Goal: Task Accomplishment & Management: Complete application form

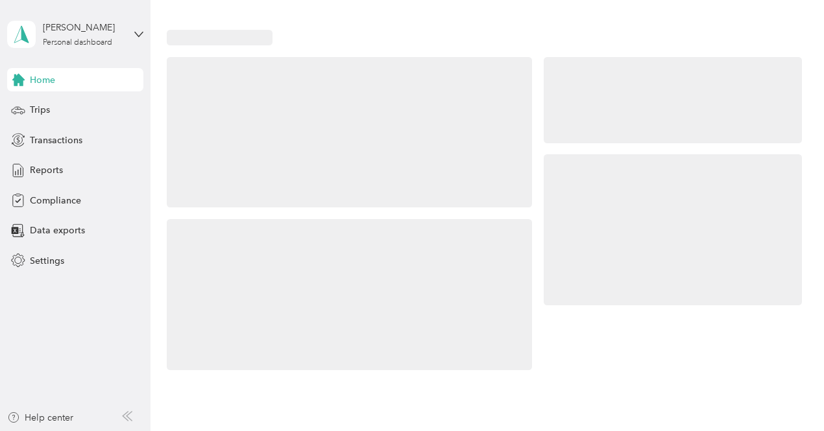
click at [630, 158] on div at bounding box center [673, 229] width 258 height 151
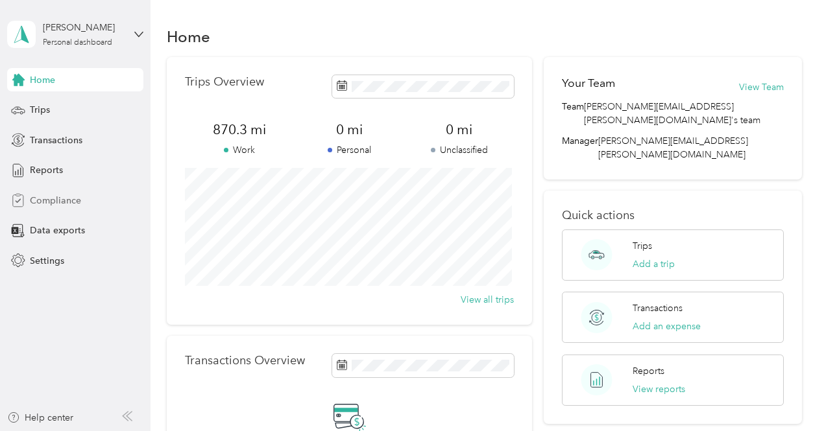
click at [55, 202] on span "Compliance" at bounding box center [55, 201] width 51 height 14
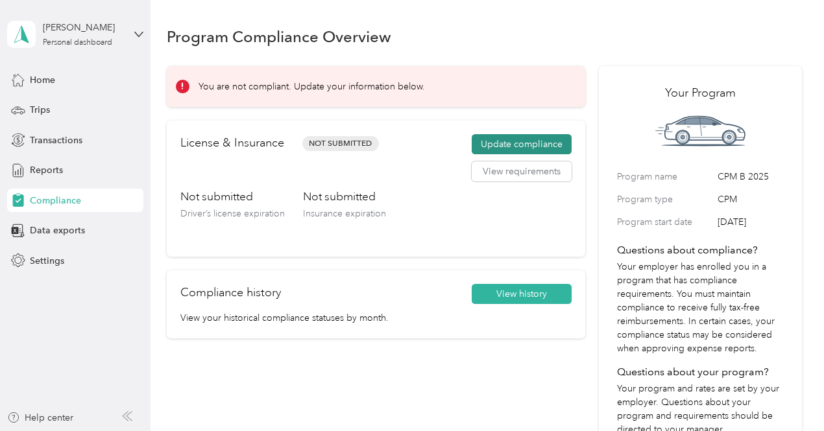
click at [510, 143] on button "Update compliance" at bounding box center [522, 144] width 100 height 21
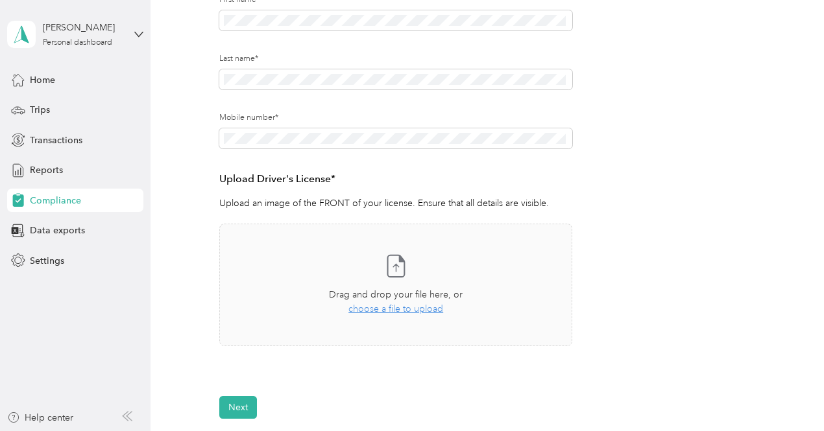
scroll to position [243, 0]
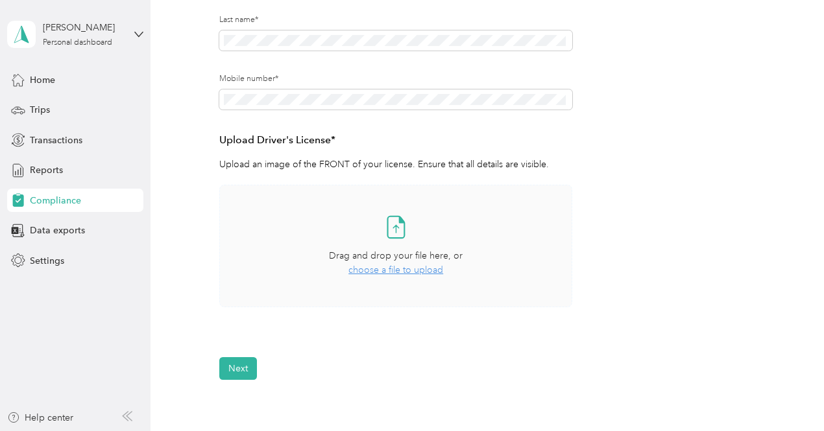
click at [411, 270] on span "choose a file to upload" at bounding box center [395, 270] width 95 height 11
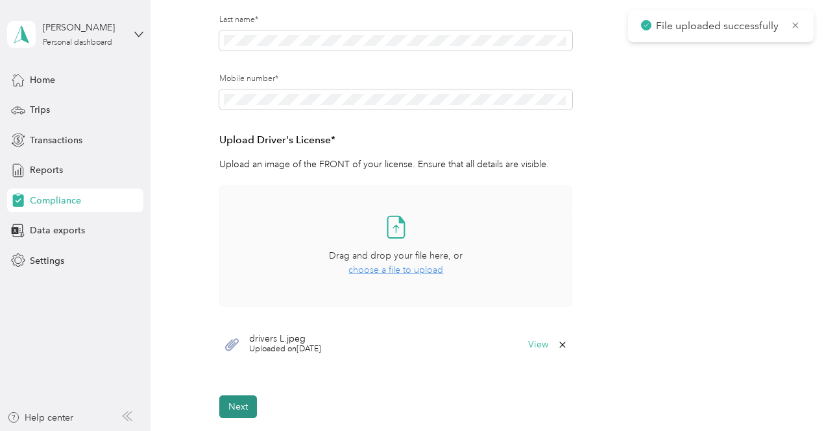
click at [237, 410] on button "Next" at bounding box center [238, 407] width 38 height 23
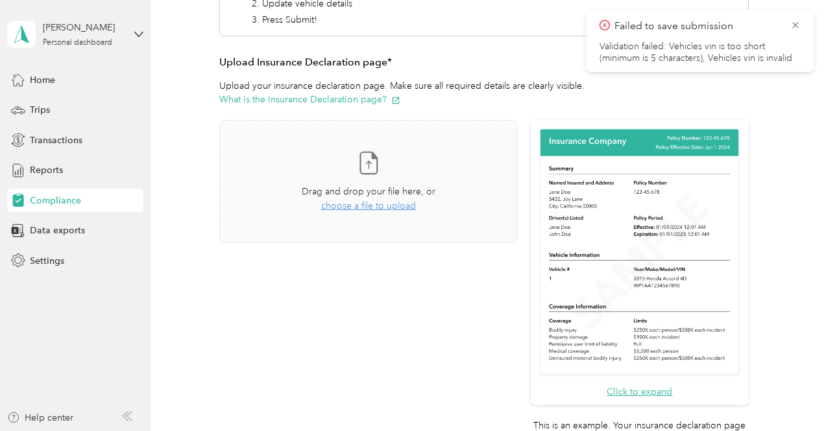
scroll to position [275, 0]
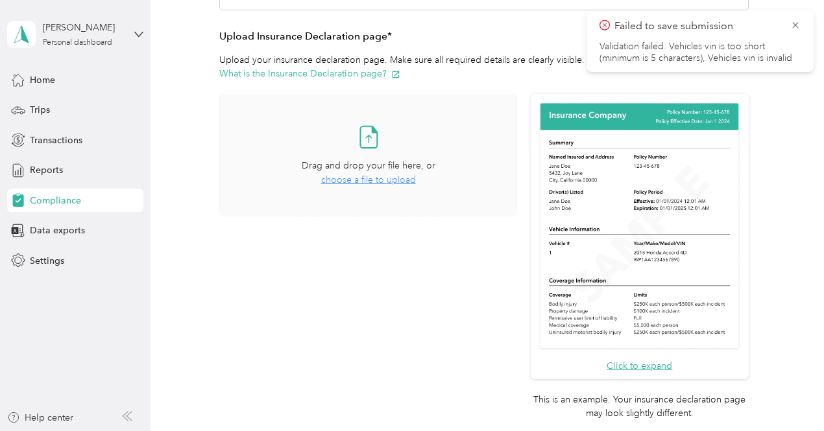
click at [384, 182] on span "choose a file to upload" at bounding box center [368, 179] width 95 height 11
click at [481, 252] on button "View" at bounding box center [483, 254] width 20 height 9
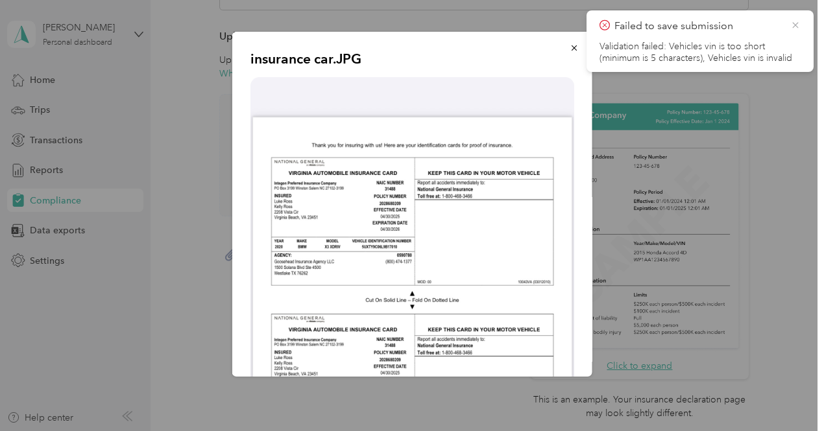
click at [791, 27] on icon at bounding box center [795, 25] width 10 height 12
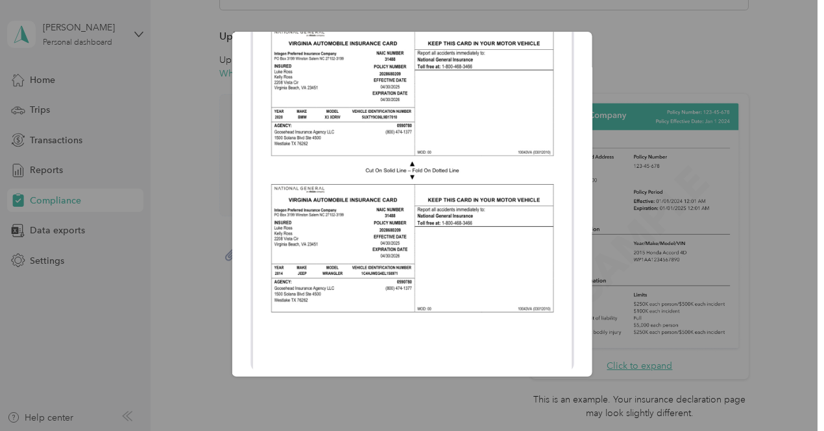
scroll to position [65, 0]
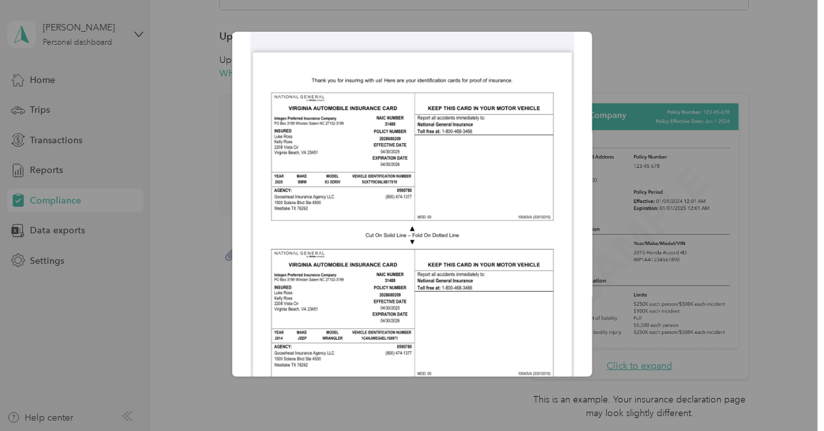
click at [654, 54] on div "insurance car.JPG" at bounding box center [592, 206] width 360 height 349
click at [209, 300] on div at bounding box center [412, 215] width 824 height 431
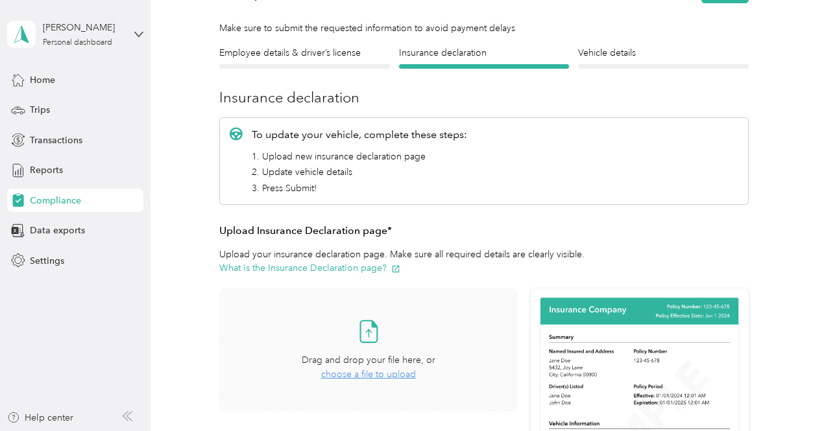
scroll to position [16, 0]
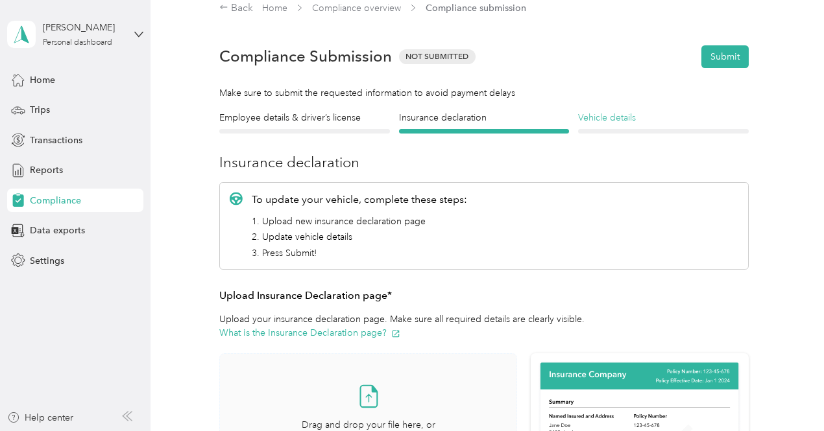
click at [588, 115] on h4 "Vehicle details" at bounding box center [663, 118] width 171 height 14
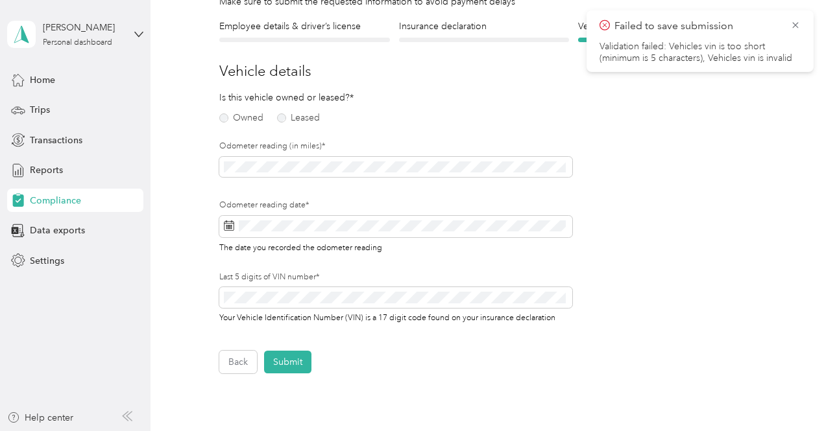
scroll to position [80, 0]
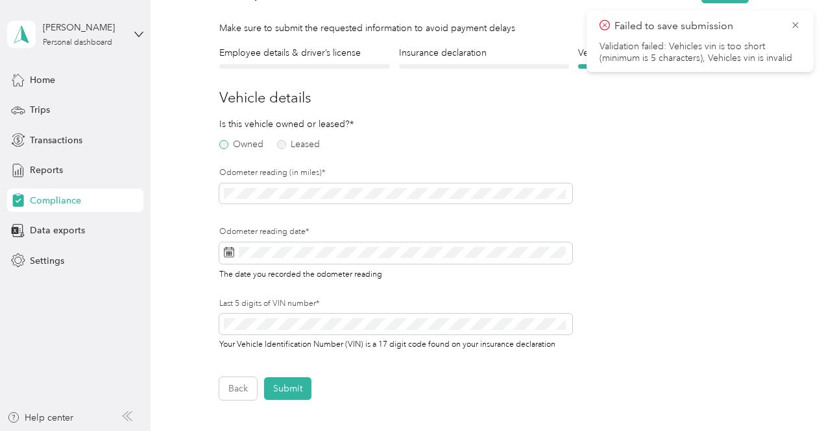
click at [226, 145] on label "Owned" at bounding box center [241, 144] width 44 height 9
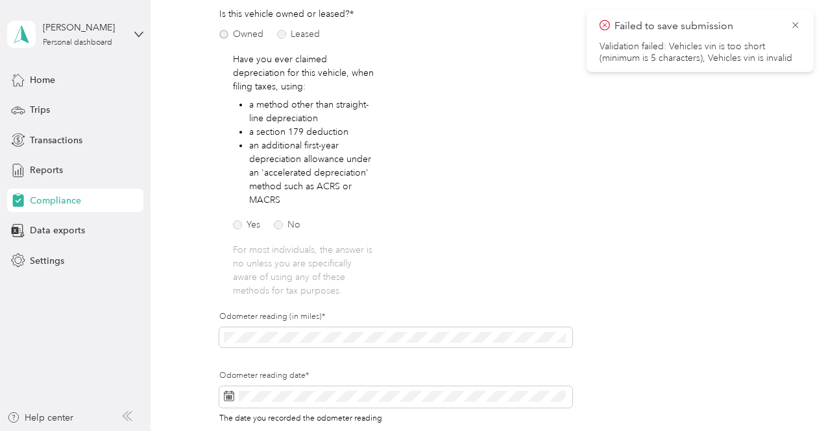
scroll to position [210, 0]
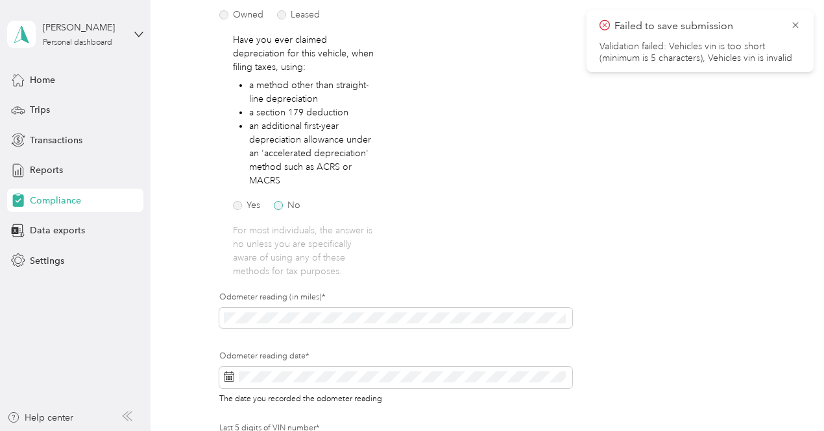
click at [276, 206] on label "No" at bounding box center [287, 205] width 27 height 9
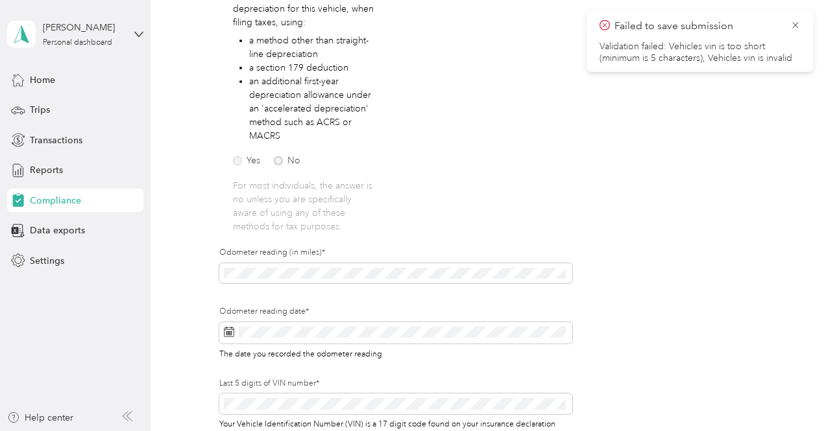
scroll to position [275, 0]
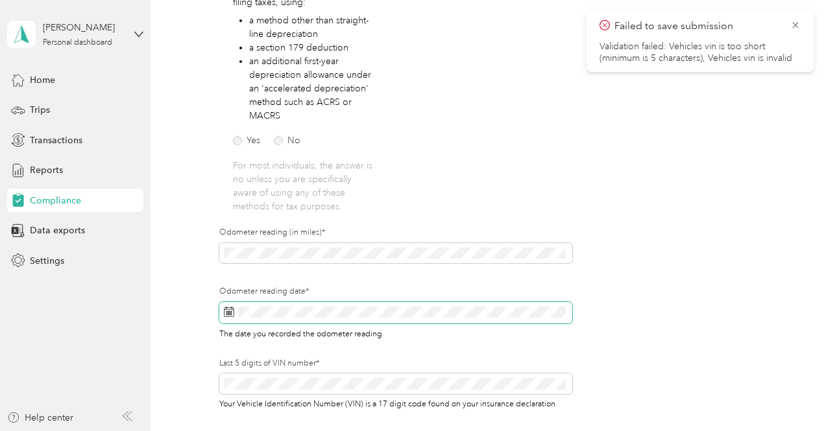
click at [228, 311] on rect at bounding box center [228, 311] width 1 height 1
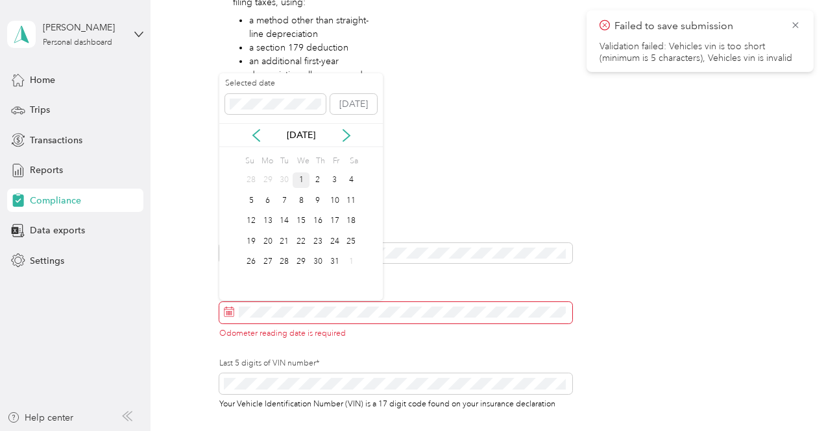
click at [302, 182] on div "1" at bounding box center [301, 181] width 17 height 16
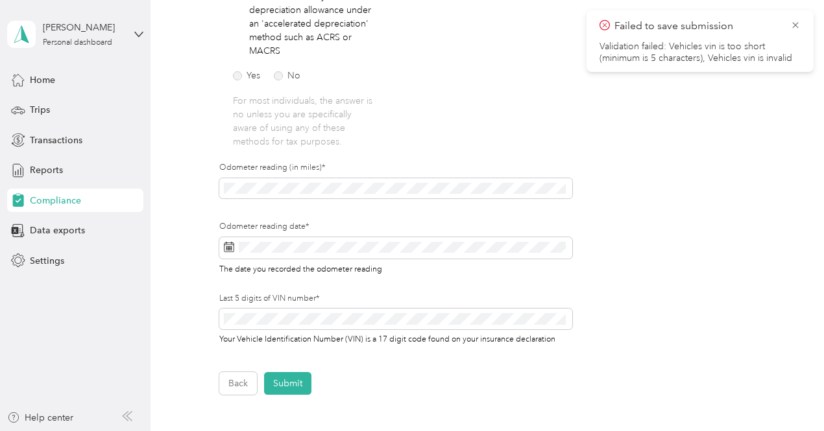
scroll to position [405, 0]
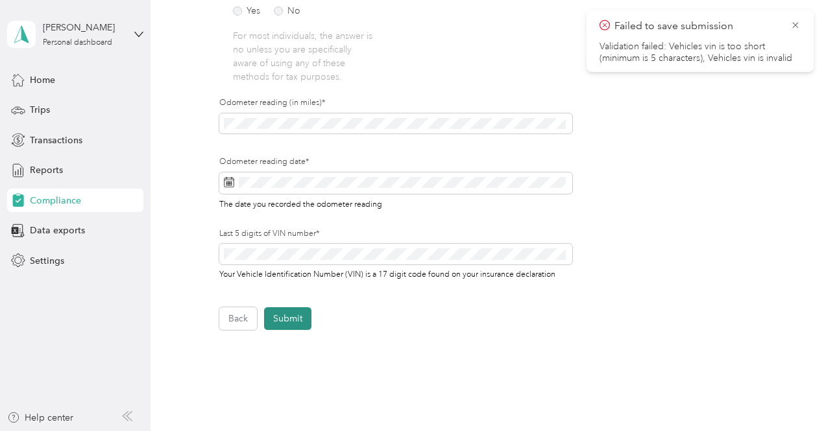
click at [302, 318] on button "Submit" at bounding box center [287, 318] width 47 height 23
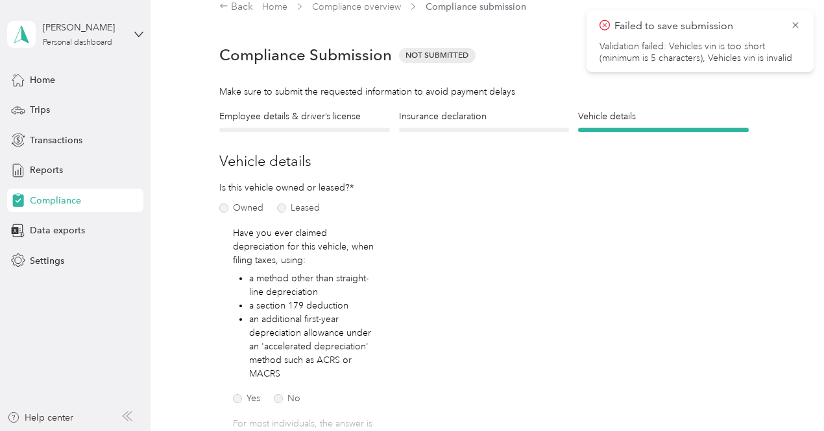
scroll to position [16, 0]
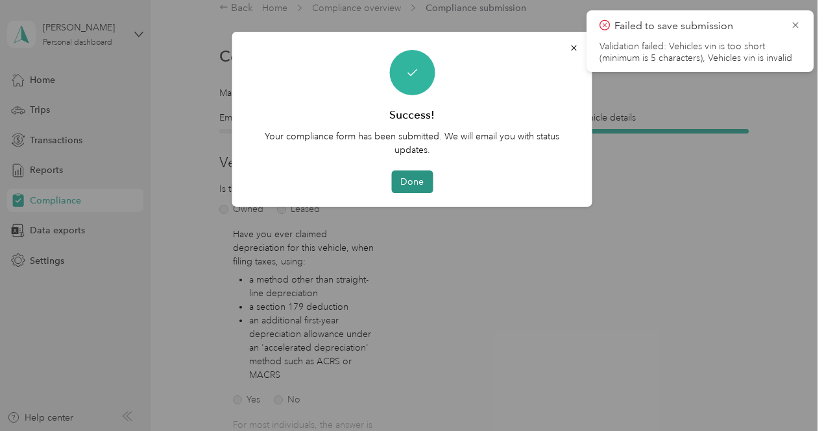
click at [415, 184] on button "Done" at bounding box center [412, 182] width 42 height 23
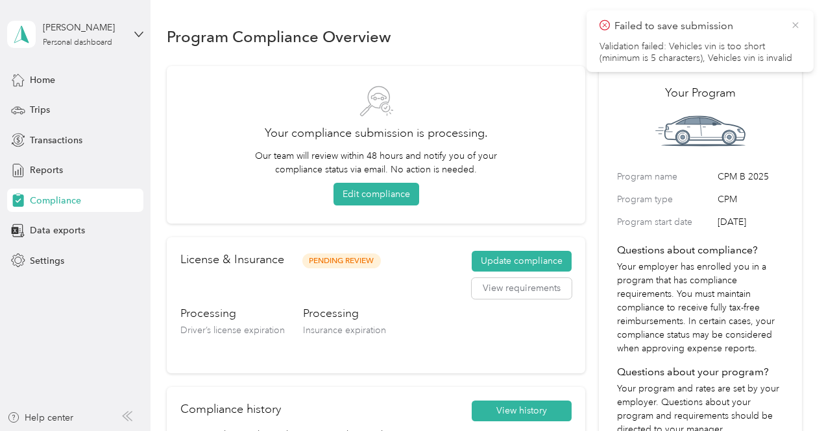
click at [795, 24] on icon at bounding box center [795, 25] width 10 height 12
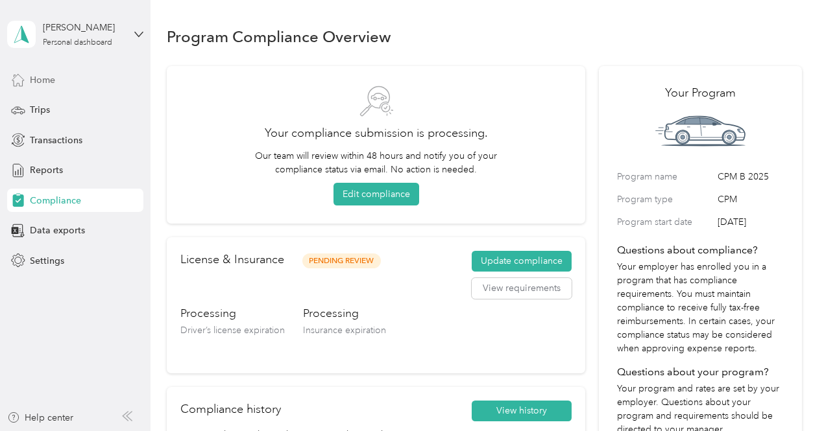
click at [49, 75] on span "Home" at bounding box center [42, 80] width 25 height 14
